Goal: Transaction & Acquisition: Subscribe to service/newsletter

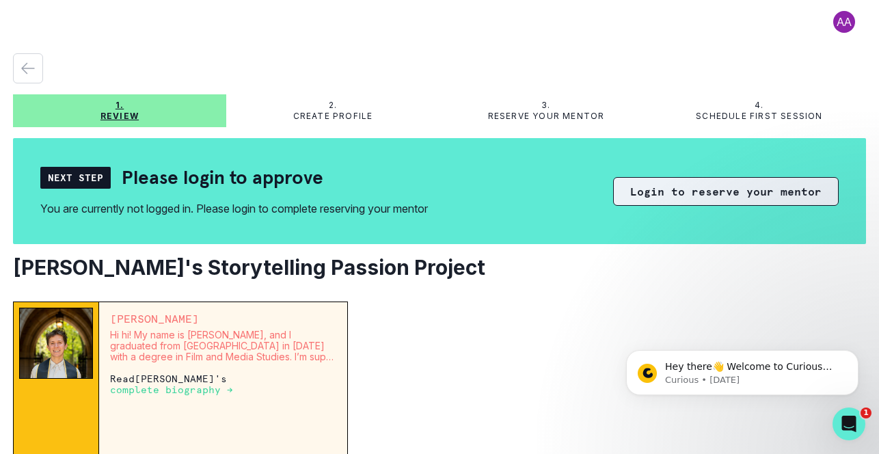
click at [651, 198] on button "Login to reserve your mentor" at bounding box center [726, 191] width 226 height 29
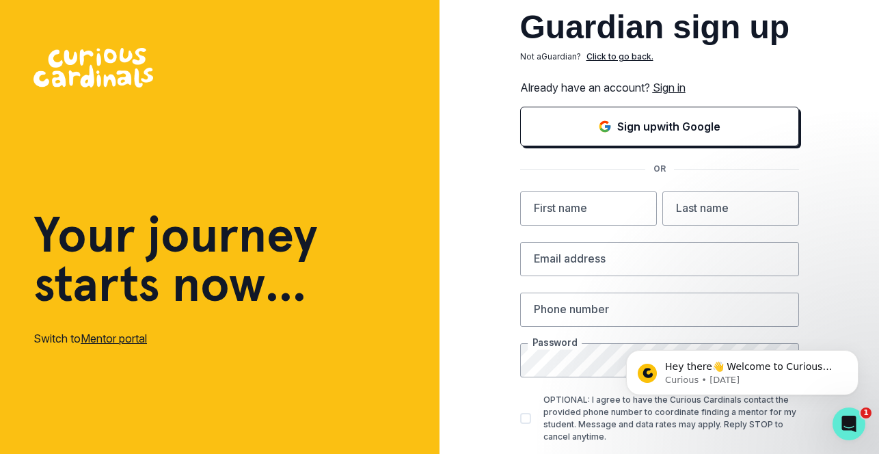
click at [668, 90] on link "Sign in" at bounding box center [669, 88] width 33 height 14
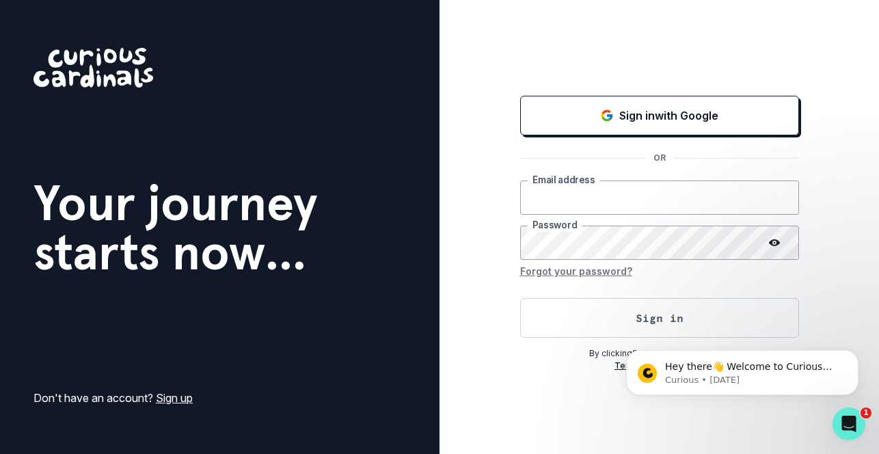
click at [590, 206] on input "email" at bounding box center [659, 197] width 279 height 34
type input "[PERSON_NAME][EMAIL_ADDRESS][PERSON_NAME][DOMAIN_NAME]"
click at [520, 298] on button "Sign in" at bounding box center [659, 318] width 279 height 40
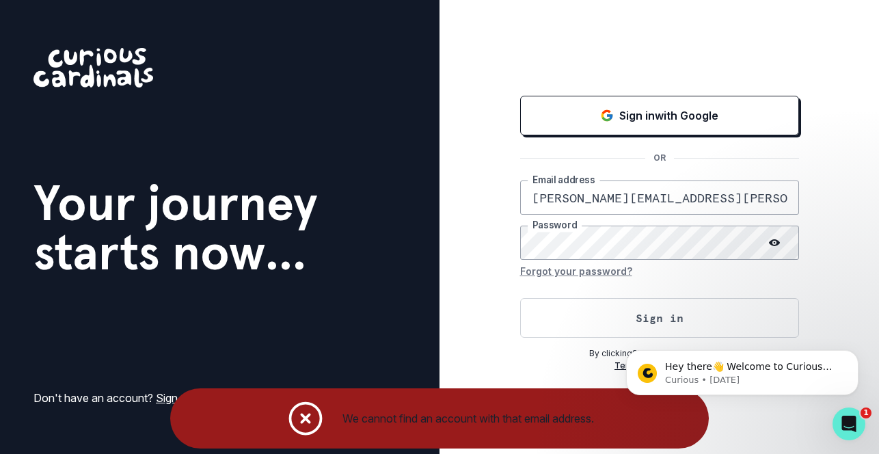
click at [297, 416] on icon "Notifications" at bounding box center [306, 418] width 31 height 31
click at [304, 420] on icon "Notifications" at bounding box center [306, 418] width 31 height 31
click at [838, 317] on div "Hey there👋 Welcome to Curious Cardinals 🙌 Take a look around! If you have any q…" at bounding box center [743, 309] width 252 height 171
click at [833, 288] on div "Hey there👋 Welcome to Curious Cardinals 🙌 Take a look around! If you have any q…" at bounding box center [743, 309] width 252 height 171
click at [755, 309] on div "Hey there👋 Welcome to Curious Cardinals 🙌 Take a look around! If you have any q…" at bounding box center [743, 309] width 252 height 171
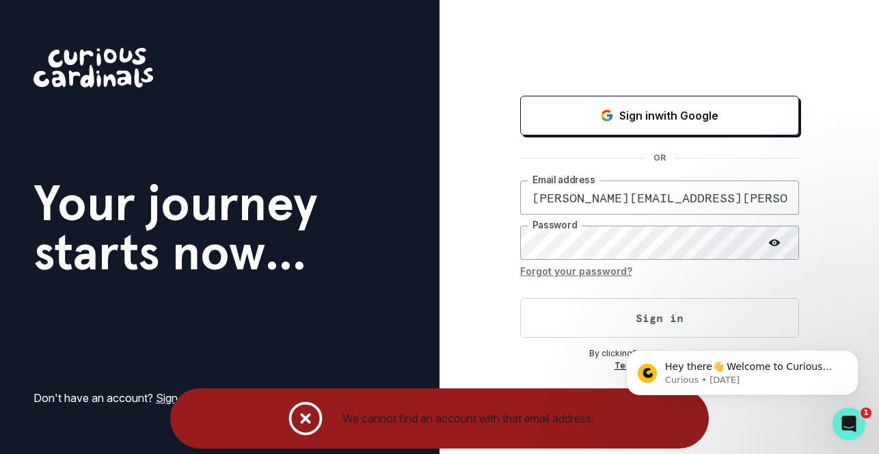
click at [660, 322] on div "Hey there👋 Welcome to Curious Cardinals 🙌 Take a look around! If you have any q…" at bounding box center [743, 309] width 252 height 171
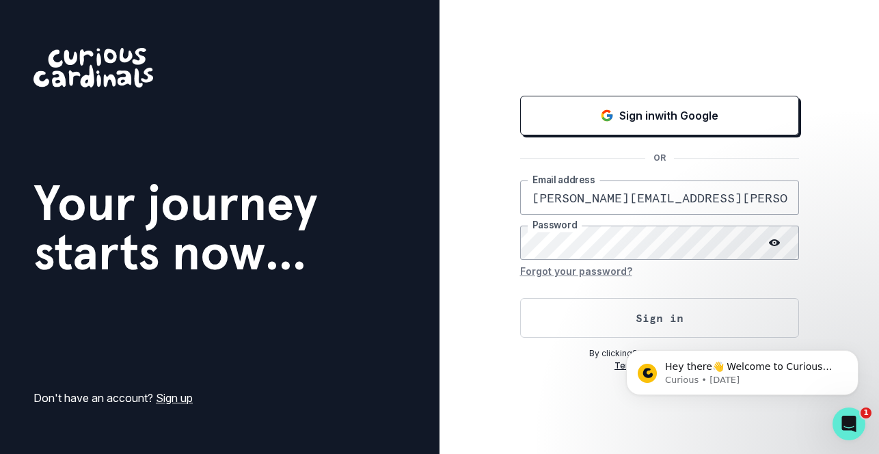
click at [186, 396] on link "Sign up" at bounding box center [174, 398] width 37 height 14
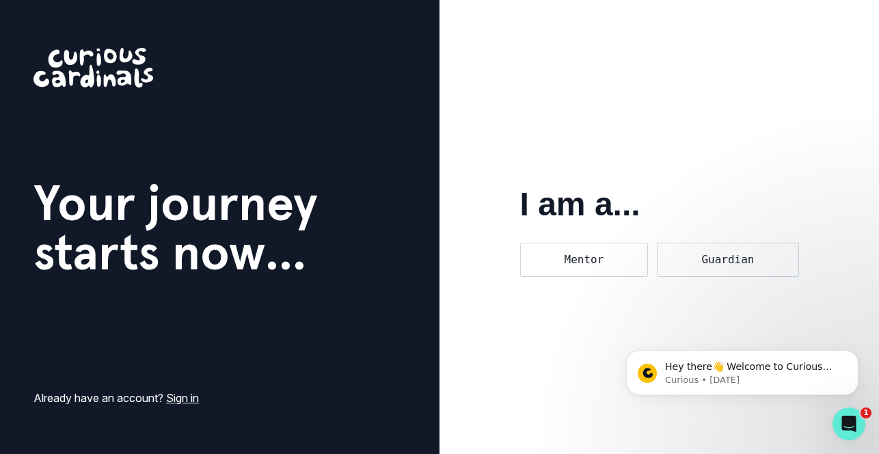
click at [190, 401] on link "Sign in" at bounding box center [182, 398] width 33 height 14
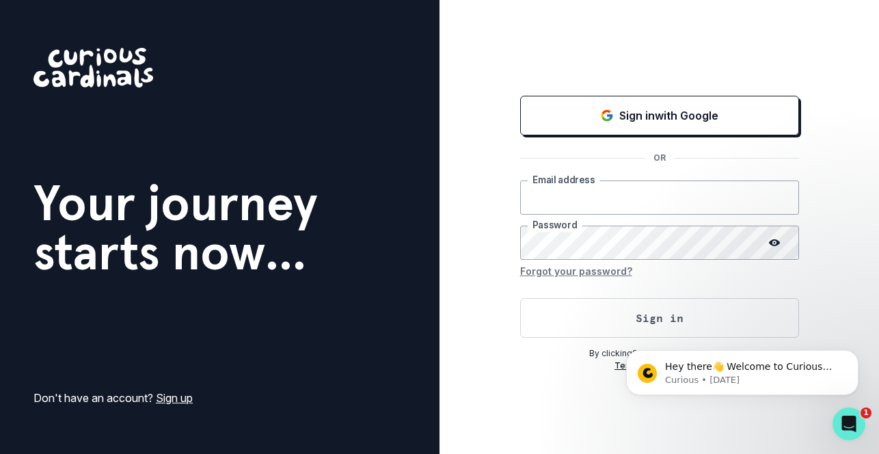
click at [559, 195] on input "email" at bounding box center [659, 197] width 279 height 34
type input "[PERSON_NAME][EMAIL_ADDRESS][PERSON_NAME][DOMAIN_NAME]"
click at [598, 268] on button "Forgot your password?" at bounding box center [576, 271] width 112 height 22
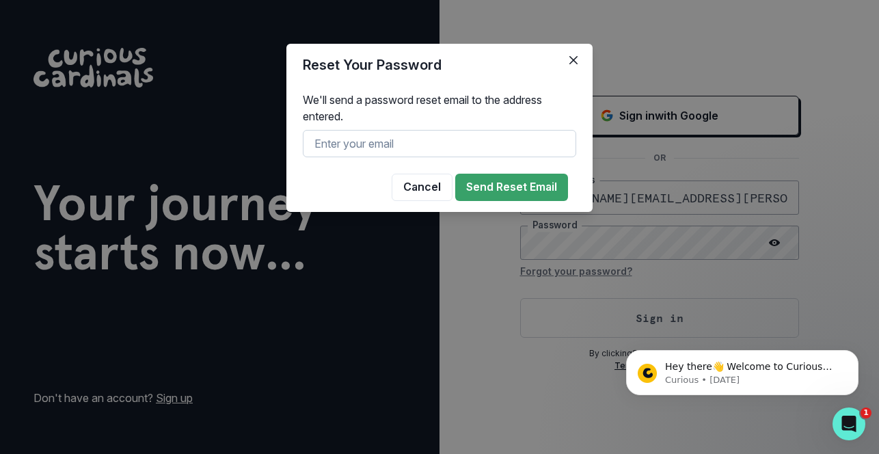
click at [485, 149] on input "text" at bounding box center [439, 143] width 273 height 27
type input "[PERSON_NAME][EMAIL_ADDRESS][PERSON_NAME][DOMAIN_NAME]"
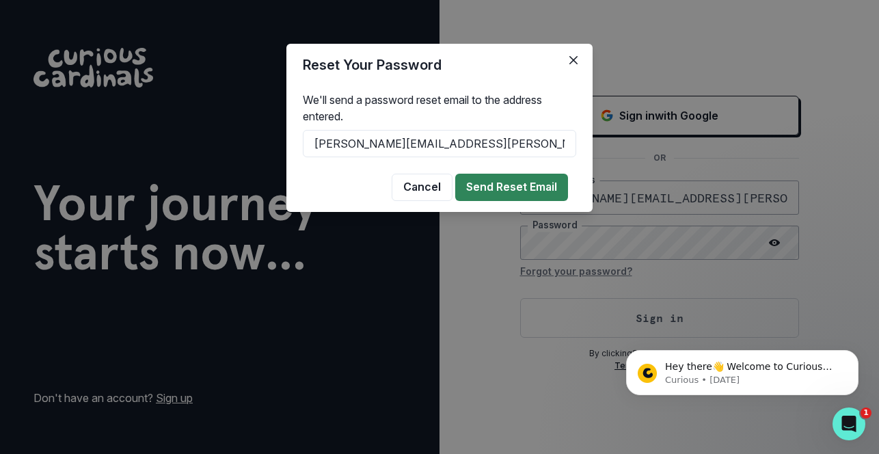
click at [505, 187] on button "Send Reset Email" at bounding box center [511, 187] width 113 height 27
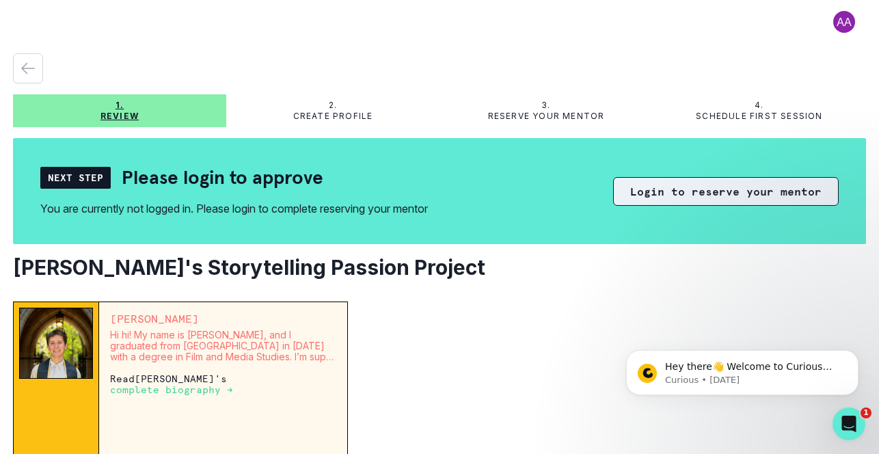
click at [659, 192] on button "Login to reserve your mentor" at bounding box center [726, 191] width 226 height 29
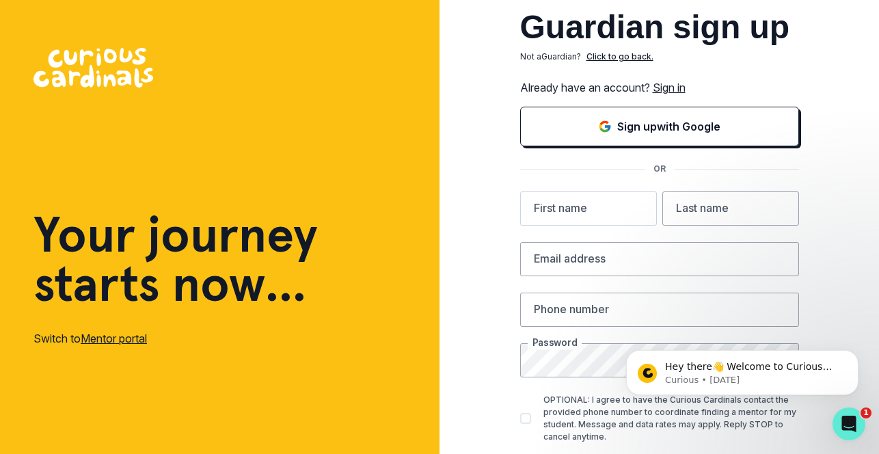
scroll to position [5, 0]
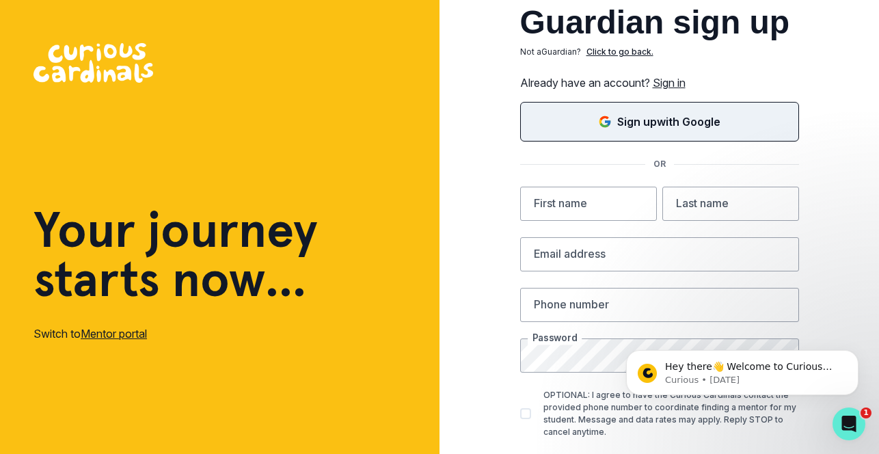
click at [574, 125] on div "Sign up with Google" at bounding box center [659, 121] width 245 height 16
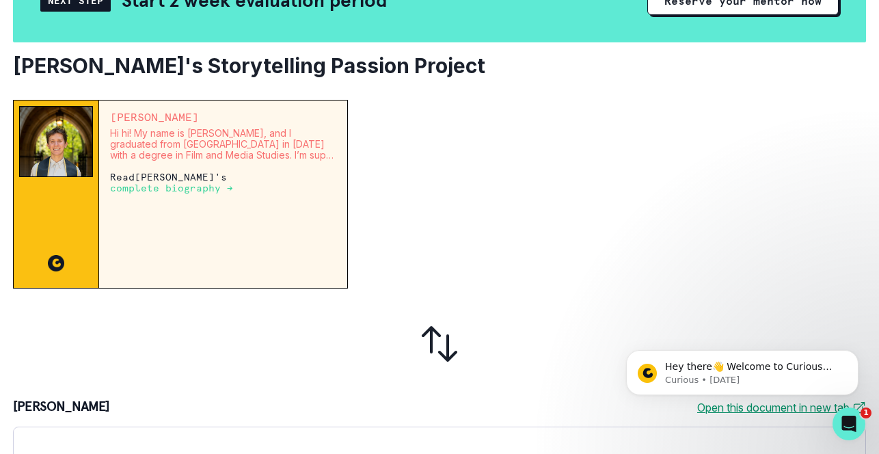
scroll to position [114, 0]
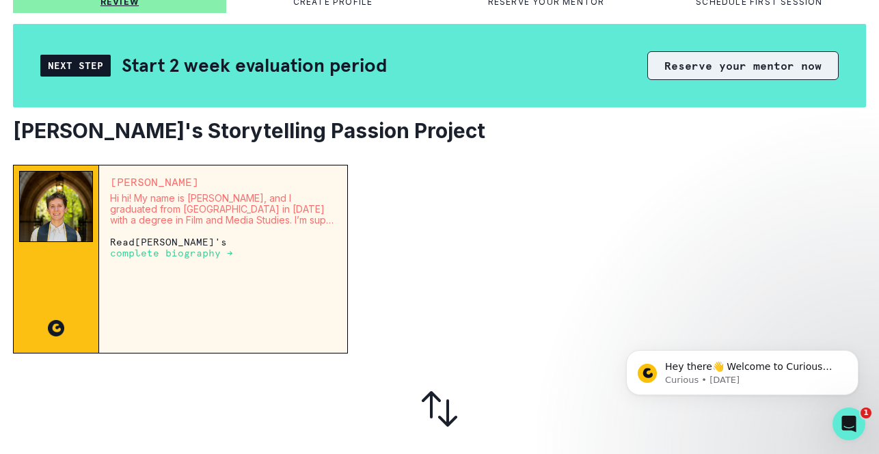
click at [690, 66] on button "Reserve your mentor now" at bounding box center [742, 65] width 191 height 29
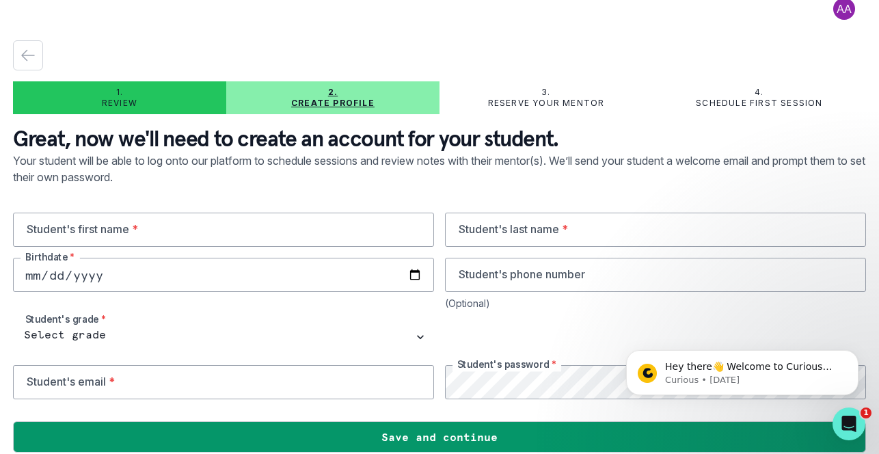
scroll to position [28, 0]
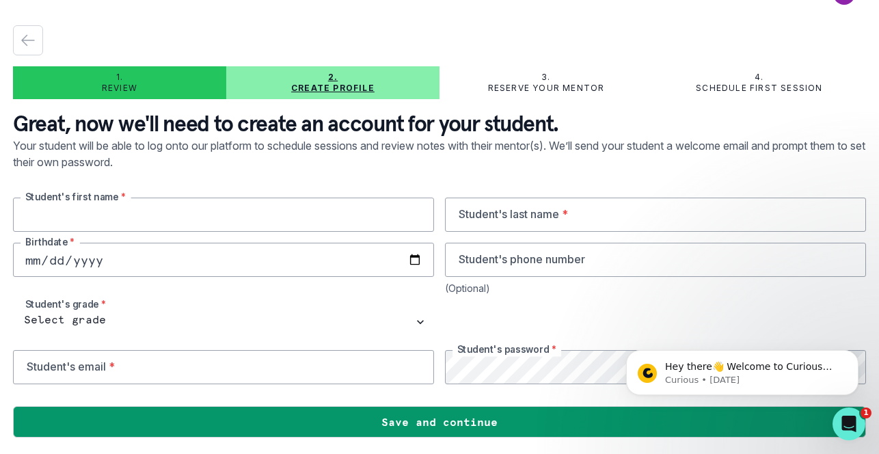
click at [270, 213] on input "text" at bounding box center [223, 215] width 421 height 34
type input "James"
type input "Appignani"
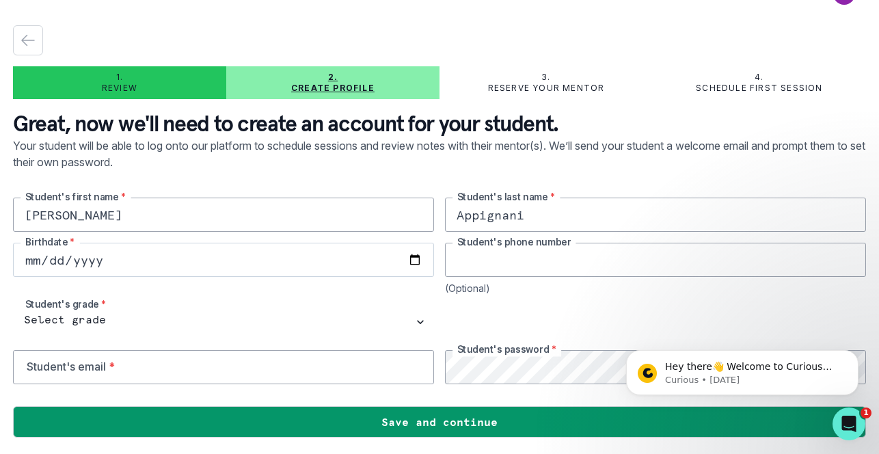
type input "8572223602"
type input "[PERSON_NAME][EMAIL_ADDRESS][PERSON_NAME][DOMAIN_NAME]"
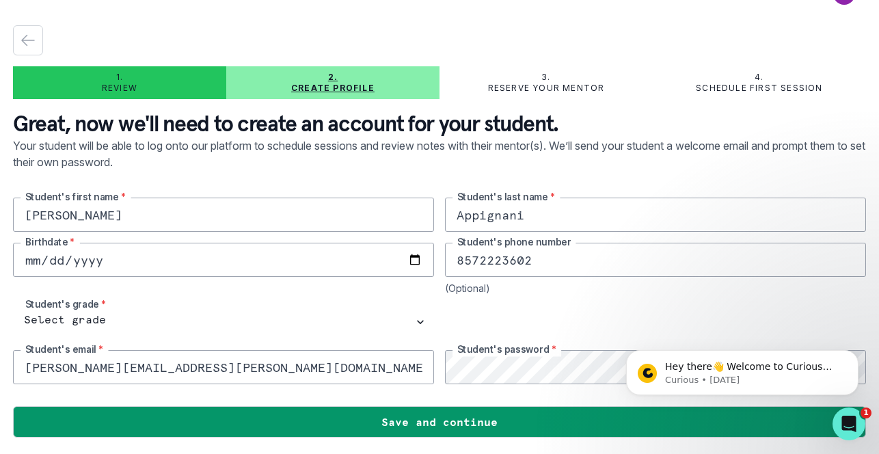
click at [189, 262] on input "date" at bounding box center [223, 260] width 421 height 34
type input "0001-11-20"
type input "2015-11-20"
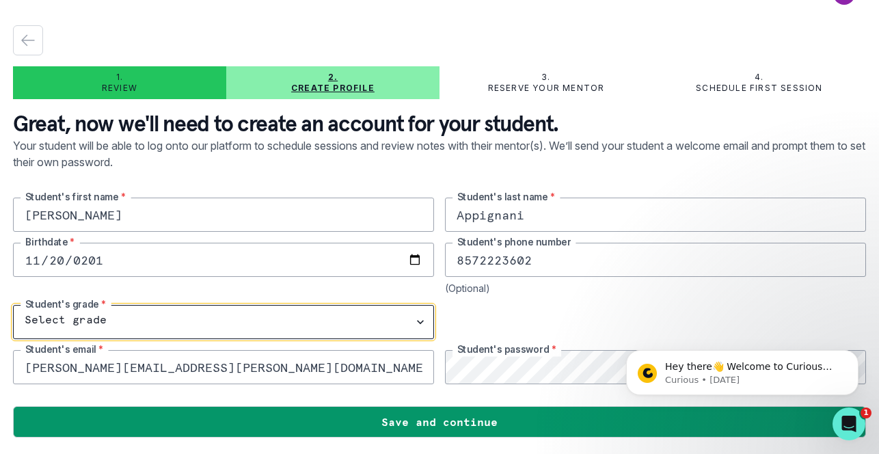
click at [272, 328] on select "Select grade 1st Grade 2nd Grade 3rd Grade 4th Grade 5th Grade 6th Grade 7th Gr…" at bounding box center [223, 322] width 421 height 34
select select "4th Grade"
click at [13, 305] on select "Select grade 1st Grade 2nd Grade 3rd Grade 4th Grade 5th Grade 6th Grade 7th Gr…" at bounding box center [223, 322] width 421 height 34
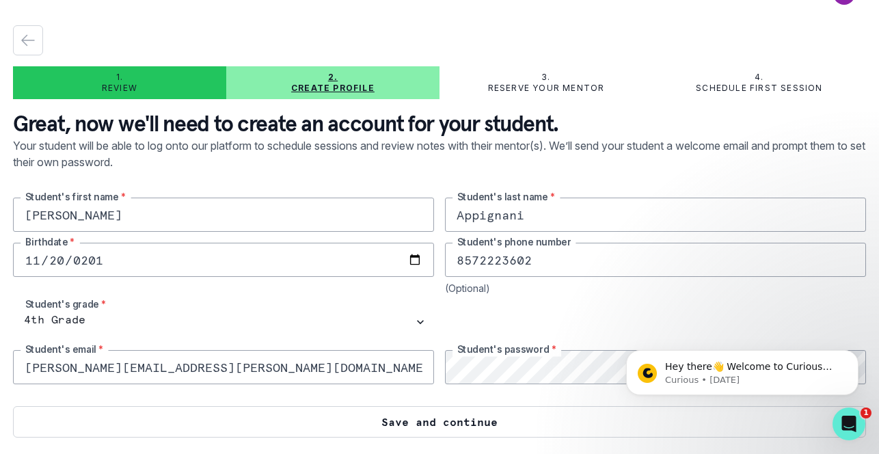
click at [516, 425] on button "Save and continue" at bounding box center [439, 421] width 853 height 31
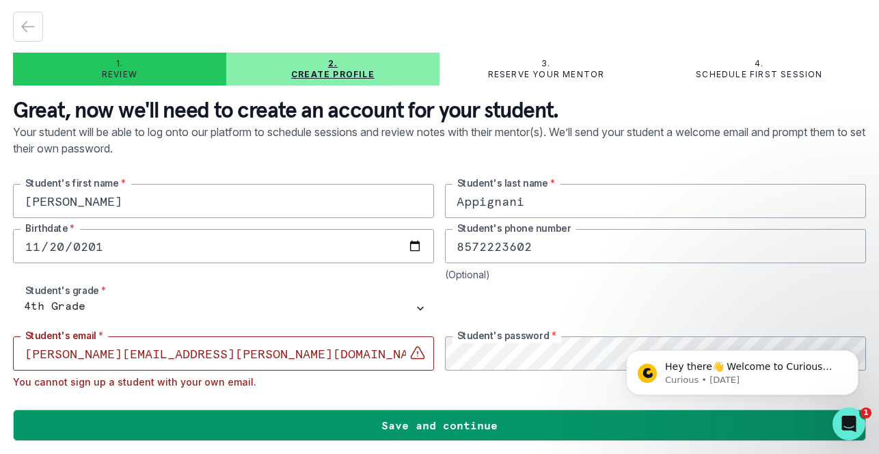
scroll to position [45, 0]
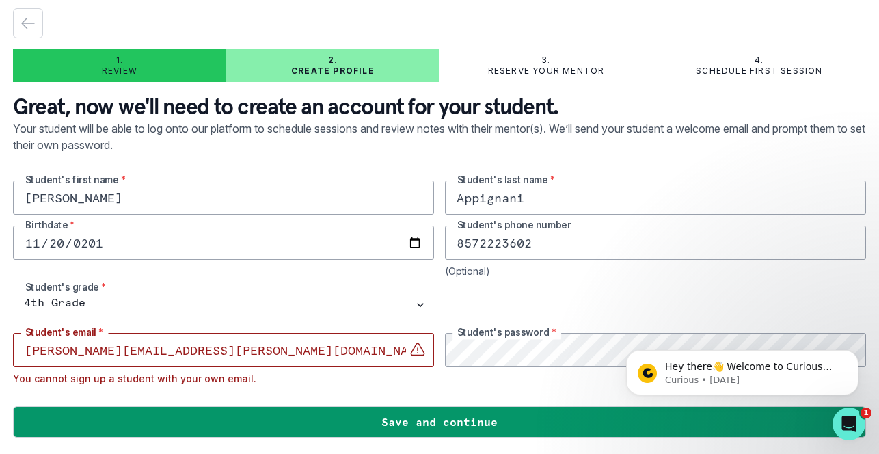
click at [31, 352] on input "[PERSON_NAME][EMAIL_ADDRESS][PERSON_NAME][DOMAIN_NAME]" at bounding box center [223, 350] width 421 height 34
click at [68, 349] on input "[PERSON_NAME][EMAIL_ADDRESS][PERSON_NAME][DOMAIN_NAME]" at bounding box center [223, 350] width 421 height 34
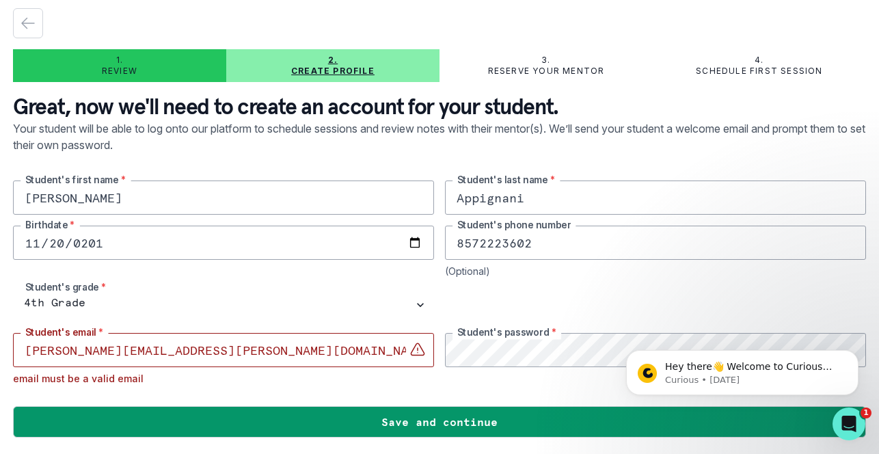
scroll to position [28, 0]
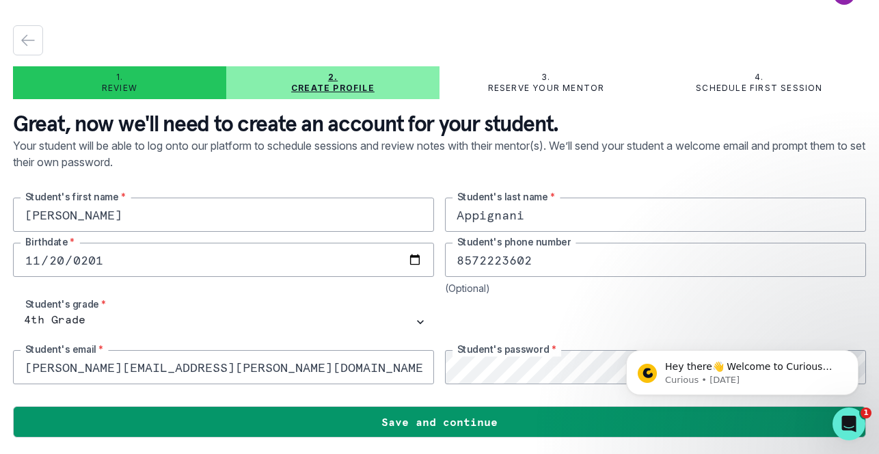
type input "James.Appignani@icloud.com"
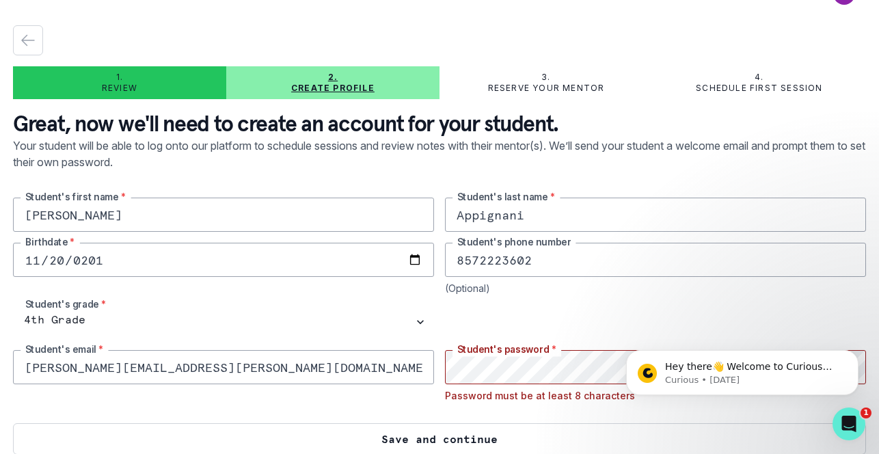
click at [468, 442] on button "Save and continue" at bounding box center [439, 438] width 853 height 31
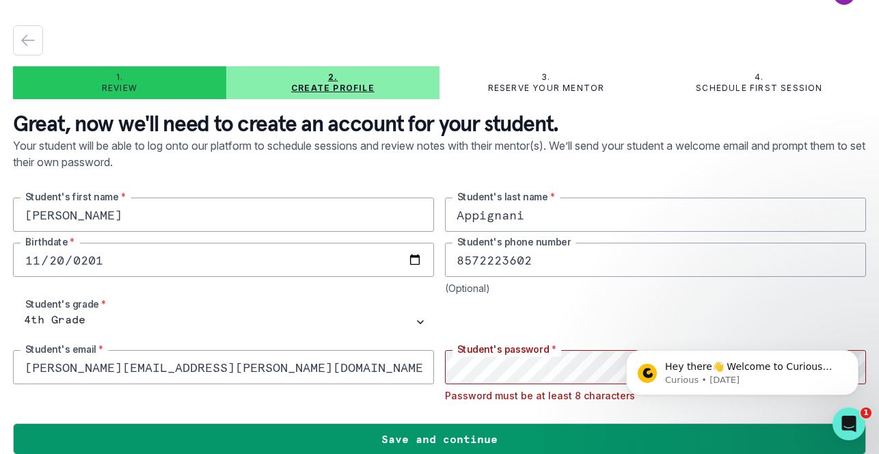
scroll to position [45, 0]
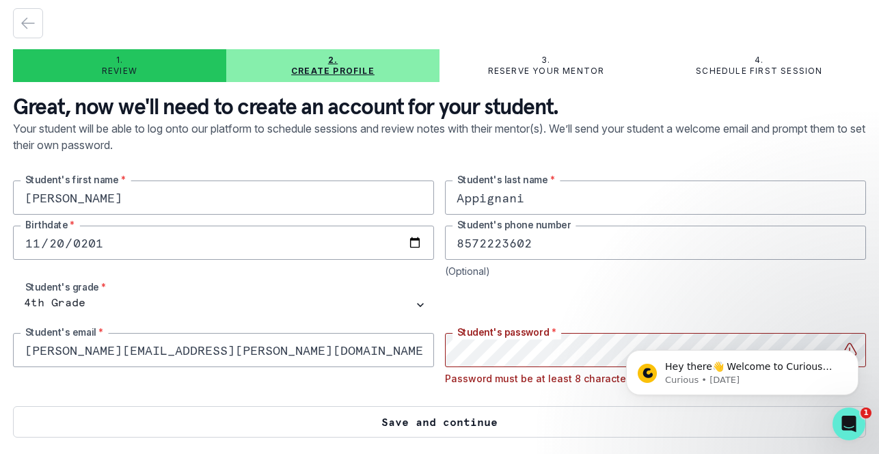
click at [419, 427] on button "Save and continue" at bounding box center [439, 421] width 853 height 31
click at [367, 422] on button "Save and continue" at bounding box center [439, 421] width 853 height 31
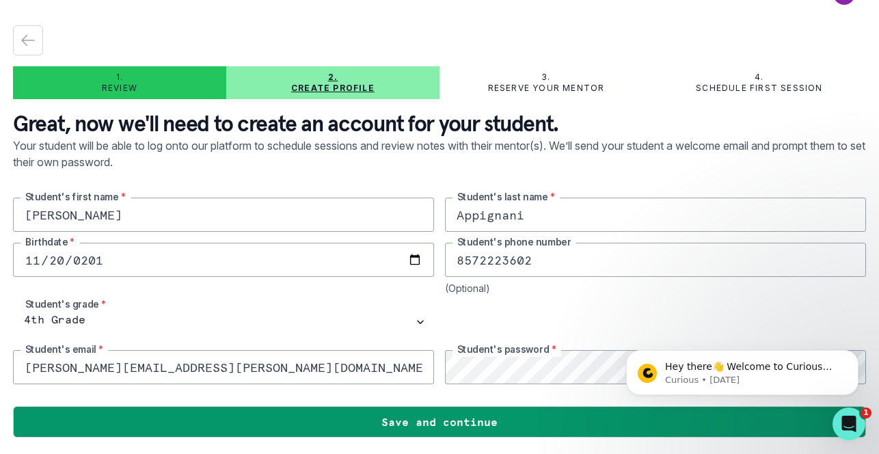
scroll to position [28, 0]
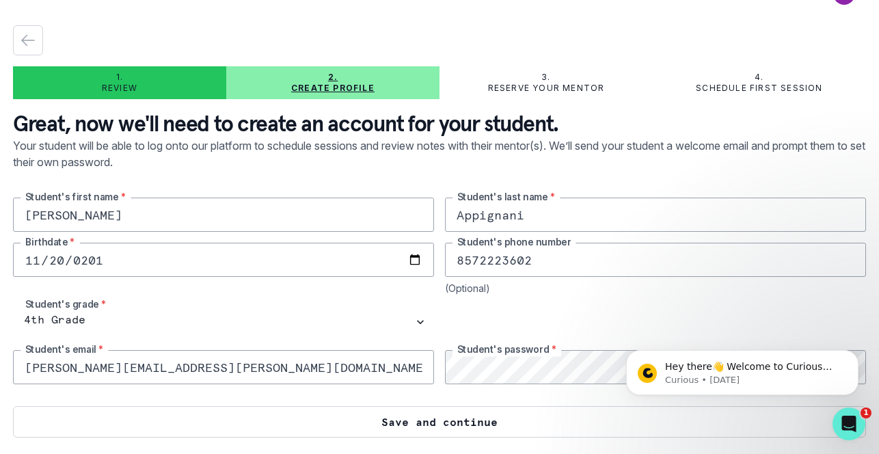
click at [494, 428] on button "Save and continue" at bounding box center [439, 421] width 853 height 31
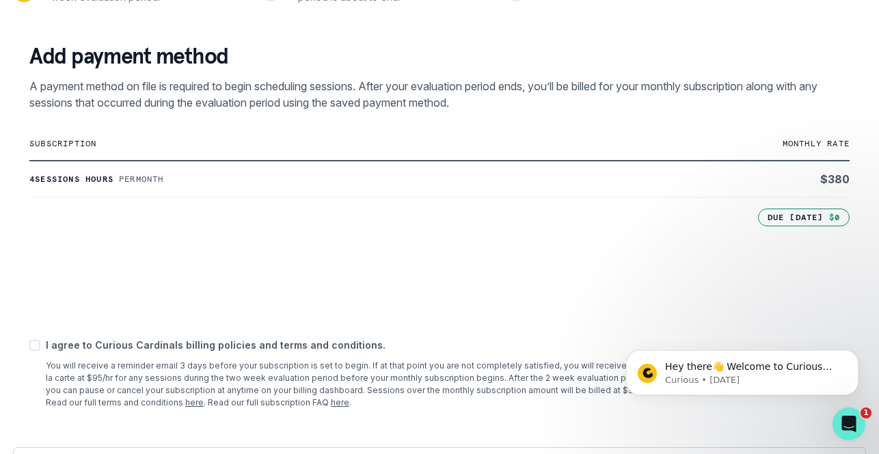
scroll to position [257, 0]
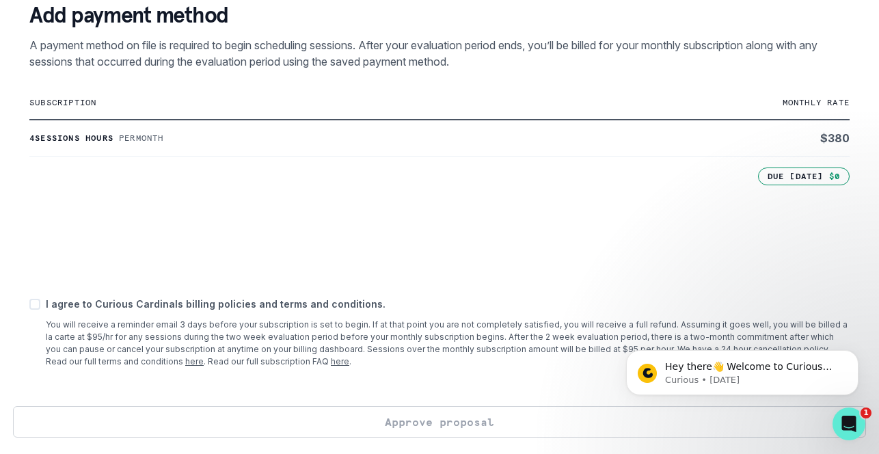
click at [32, 303] on span at bounding box center [34, 304] width 11 height 11
click at [29, 304] on input "checkbox" at bounding box center [29, 304] width 1 height 1
checkbox input "true"
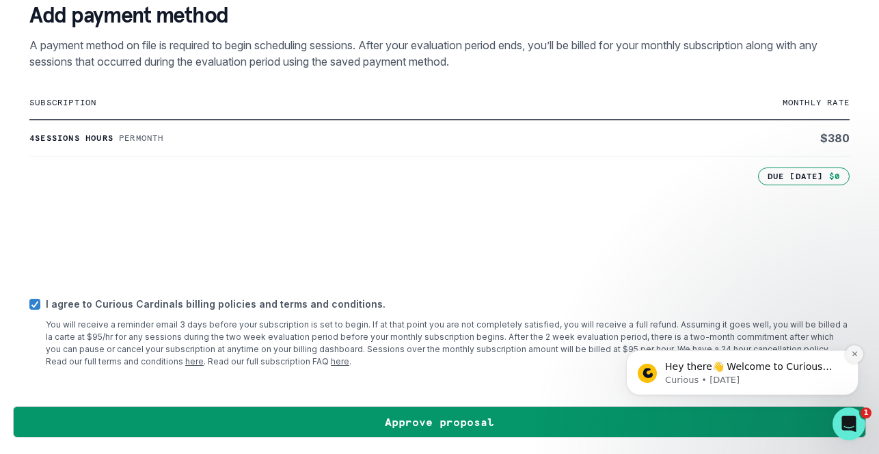
click at [855, 351] on icon "Dismiss notification" at bounding box center [855, 354] width 8 height 8
